Goal: Entertainment & Leisure: Consume media (video, audio)

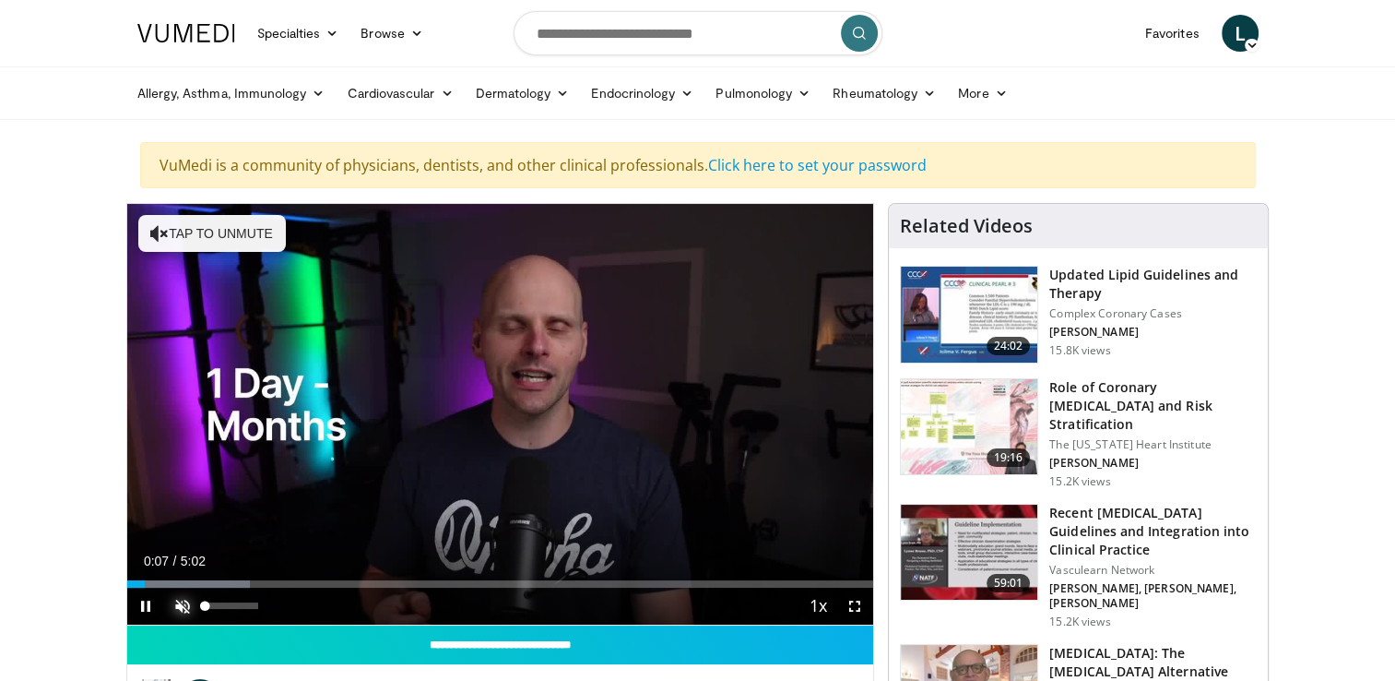
click at [188, 610] on span "Video Player" at bounding box center [182, 605] width 37 height 37
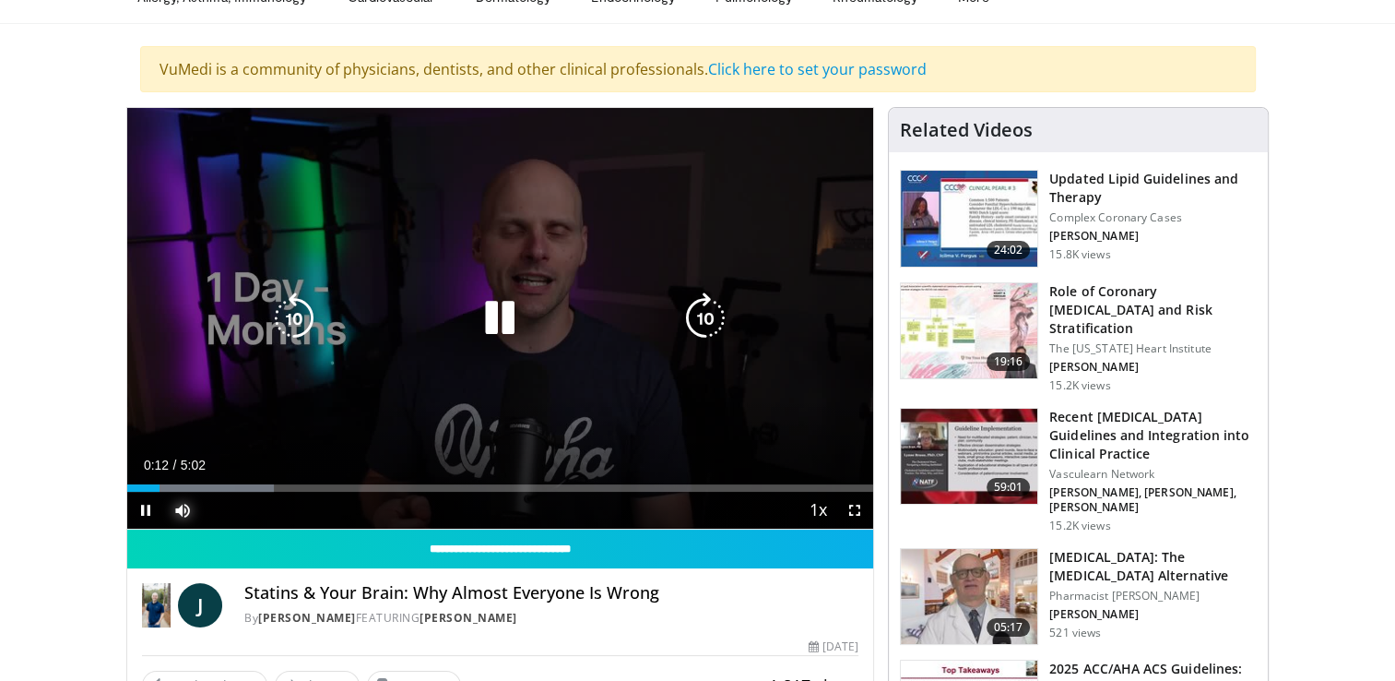
scroll to position [99, 0]
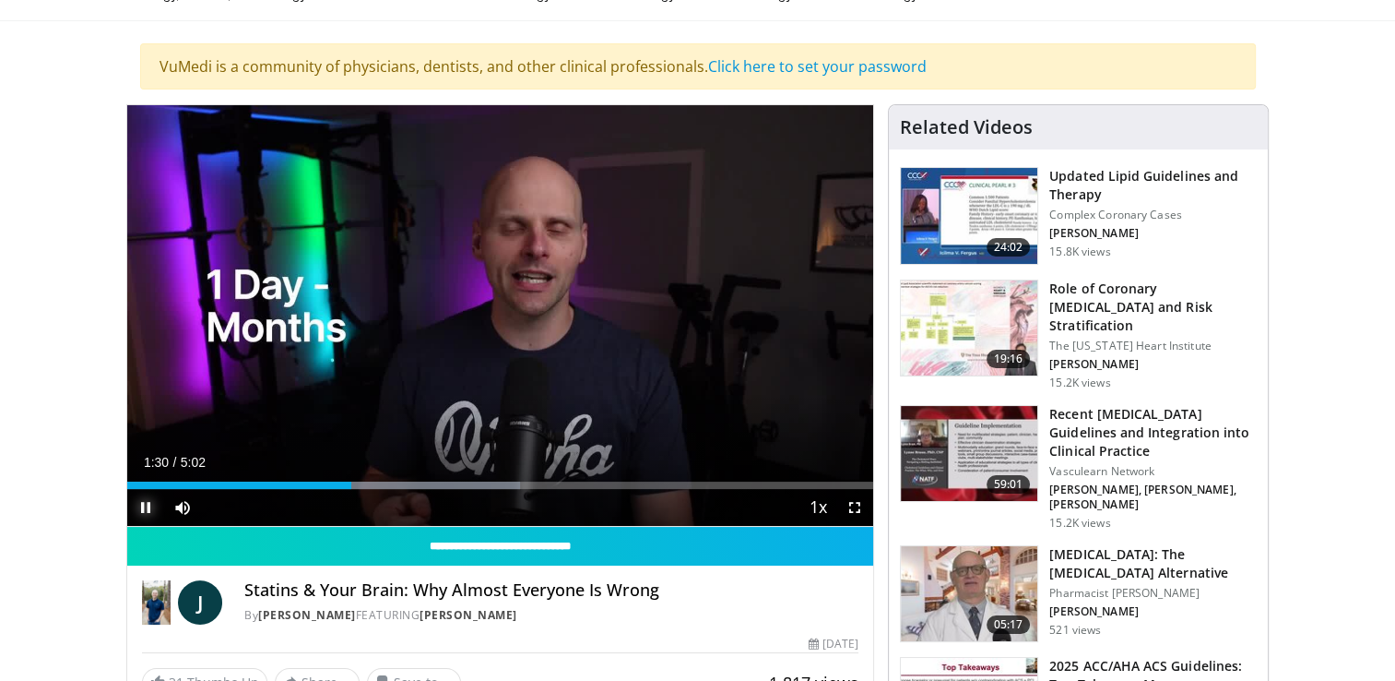
click at [139, 511] on span "Video Player" at bounding box center [145, 507] width 37 height 37
